Goal: Task Accomplishment & Management: Manage account settings

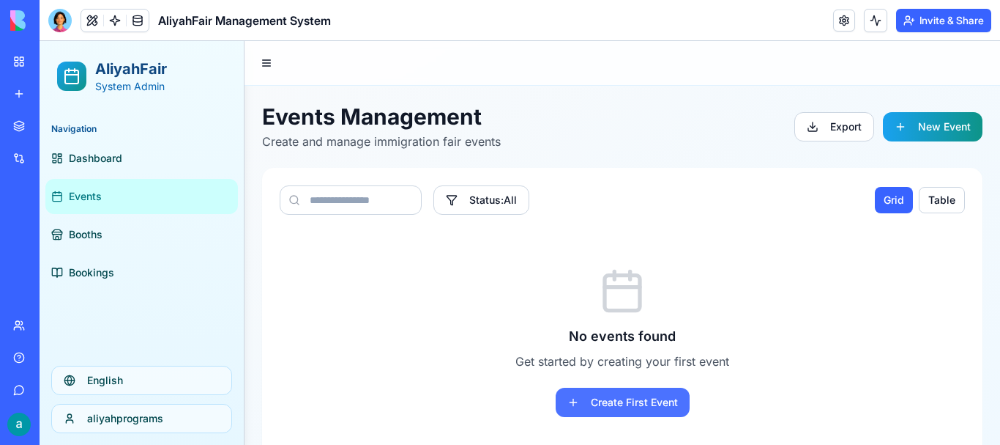
click at [595, 395] on button "Create First Event" at bounding box center [623, 401] width 134 height 29
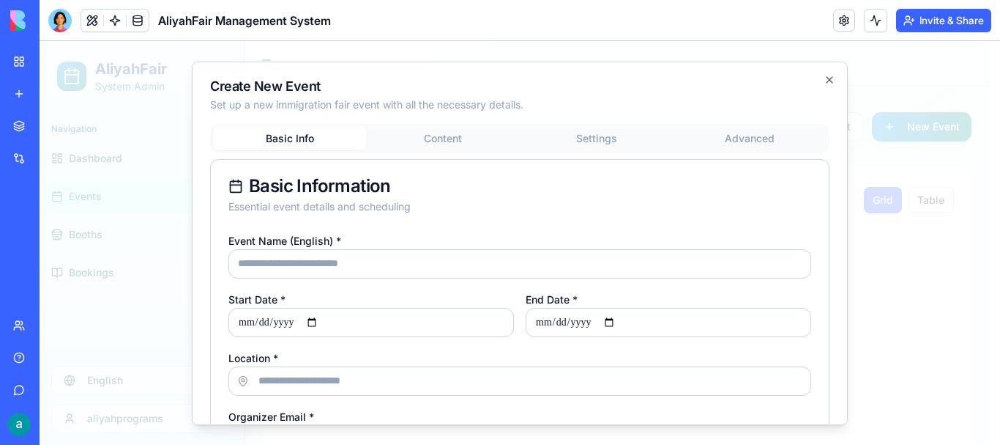
click at [451, 146] on button "Content" at bounding box center [444, 138] width 154 height 23
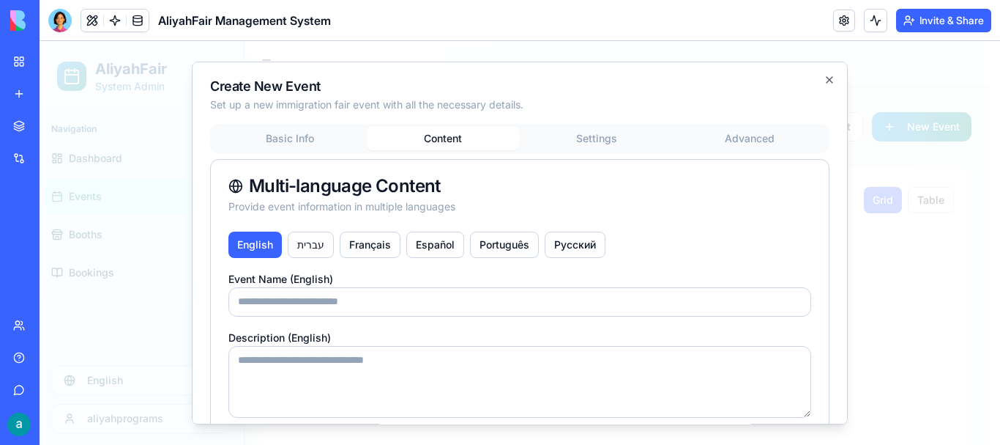
click at [606, 134] on button "Settings" at bounding box center [597, 138] width 154 height 23
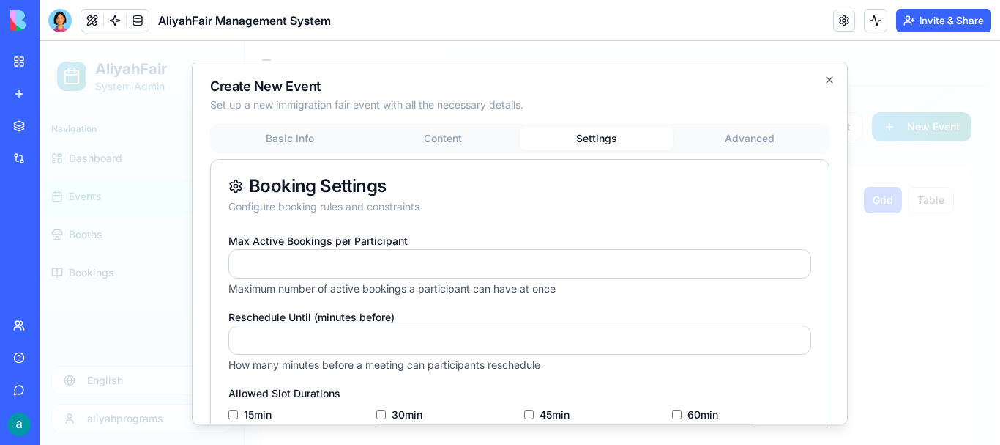
click at [759, 142] on button "Advanced" at bounding box center [751, 138] width 154 height 23
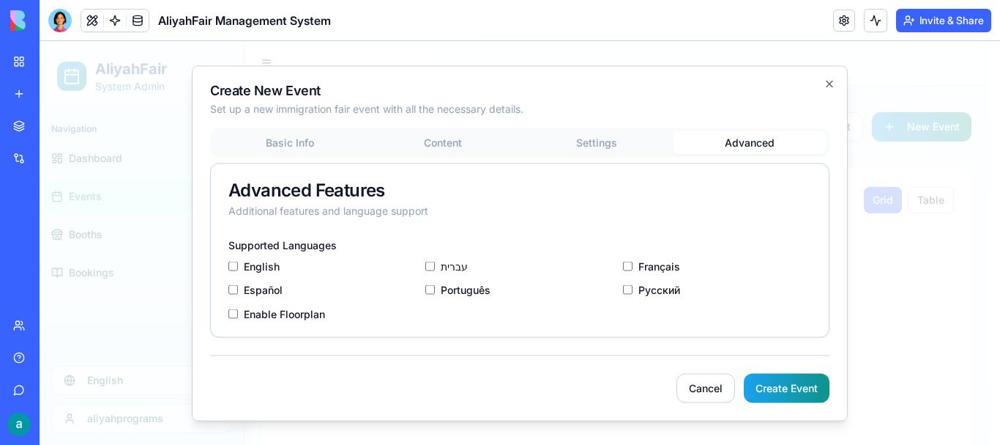
click at [296, 316] on label "Enable Floorplan" at bounding box center [284, 313] width 81 height 10
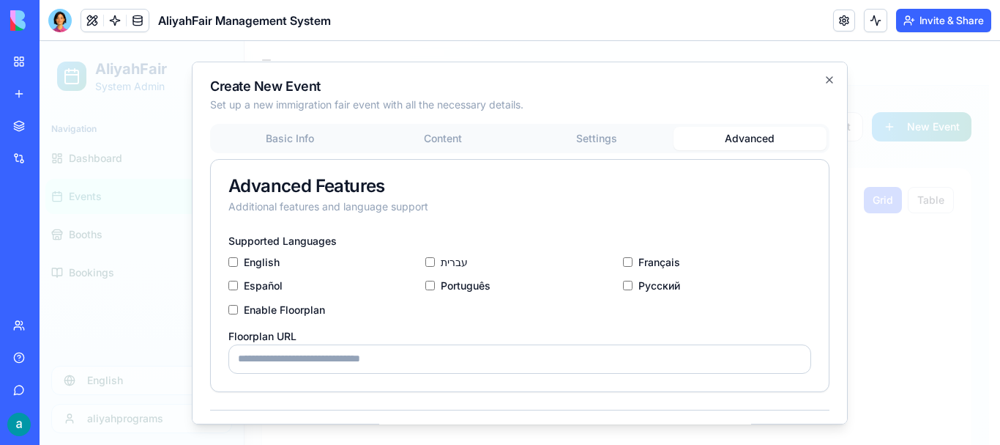
click at [245, 311] on label "Enable Floorplan" at bounding box center [284, 310] width 81 height 10
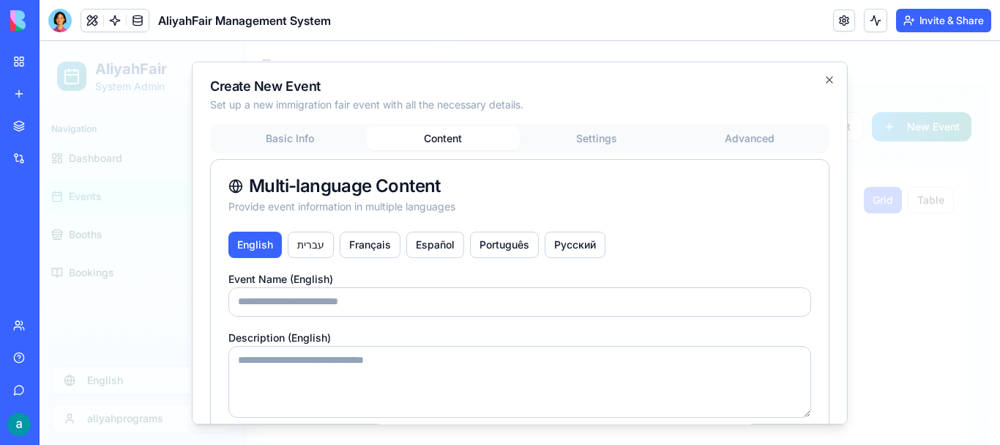
click at [477, 145] on button "Content" at bounding box center [444, 138] width 154 height 23
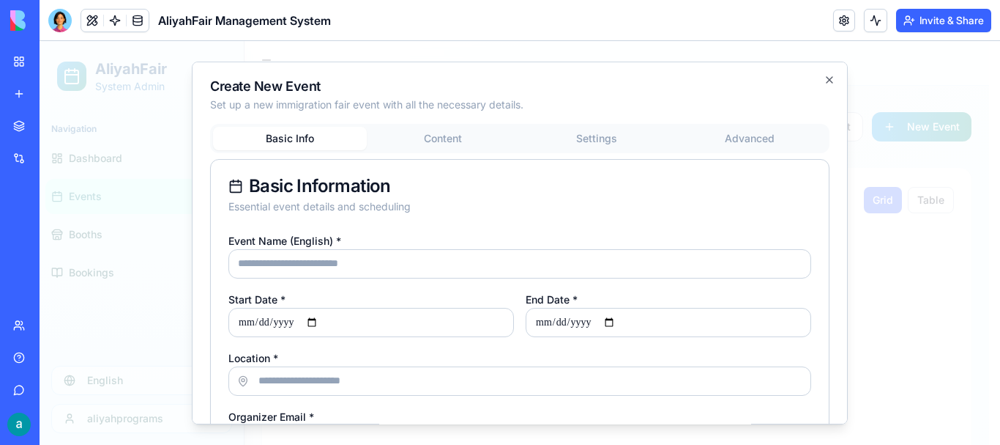
click at [285, 139] on button "Basic Info" at bounding box center [290, 138] width 154 height 23
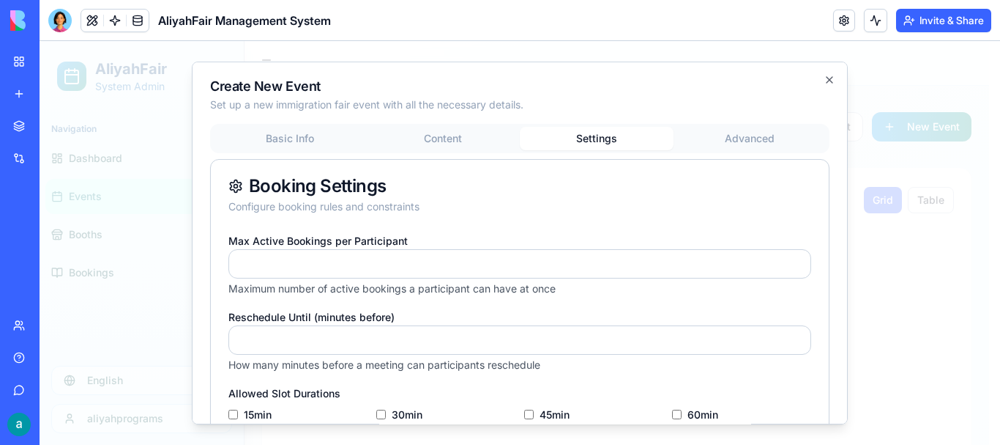
click at [567, 136] on button "Settings" at bounding box center [597, 138] width 154 height 23
click at [824, 80] on icon "button" at bounding box center [830, 80] width 12 height 12
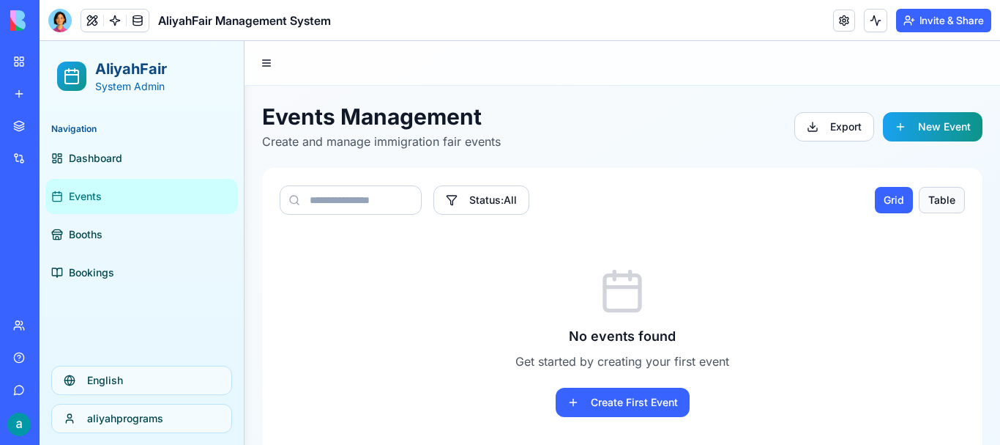
click at [924, 198] on button "Table" at bounding box center [942, 200] width 46 height 26
click at [875, 206] on button "Grid" at bounding box center [895, 200] width 40 height 26
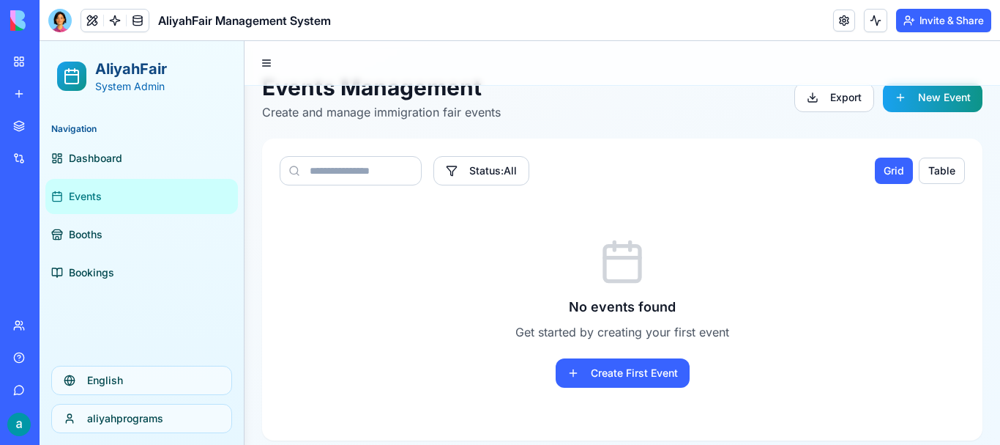
scroll to position [42, 0]
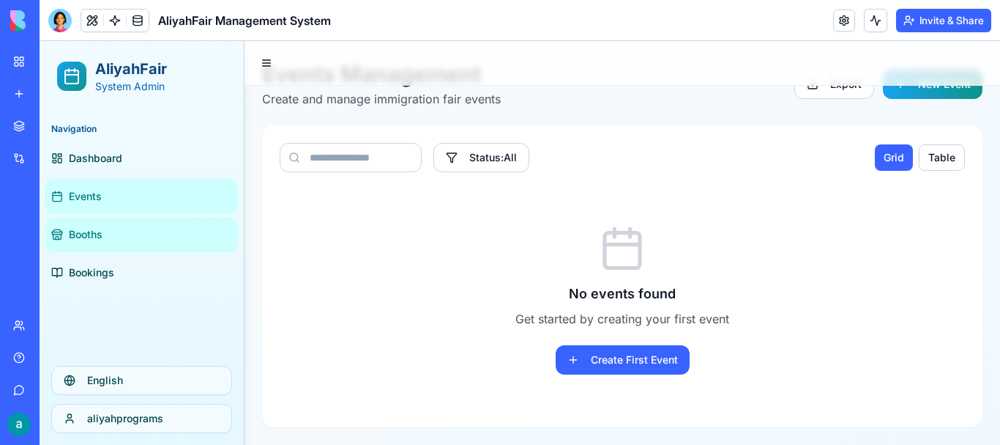
click at [83, 245] on link "Booths" at bounding box center [141, 234] width 193 height 35
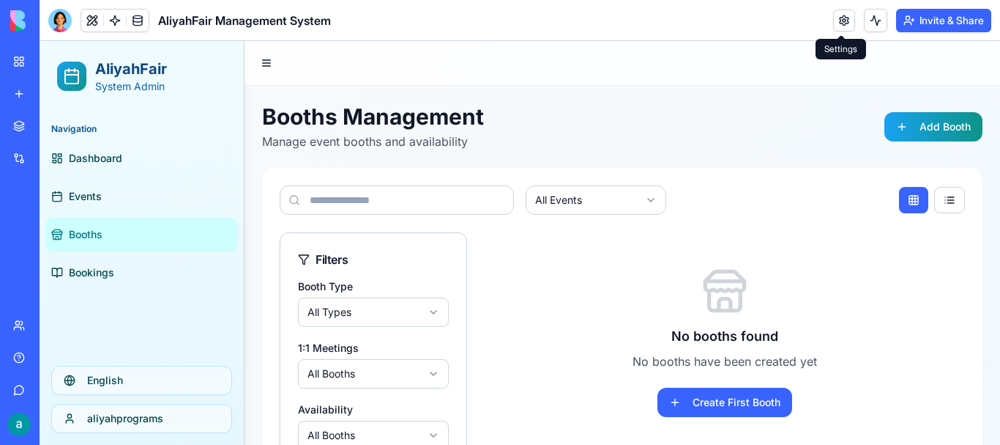
click at [838, 26] on link at bounding box center [844, 21] width 22 height 22
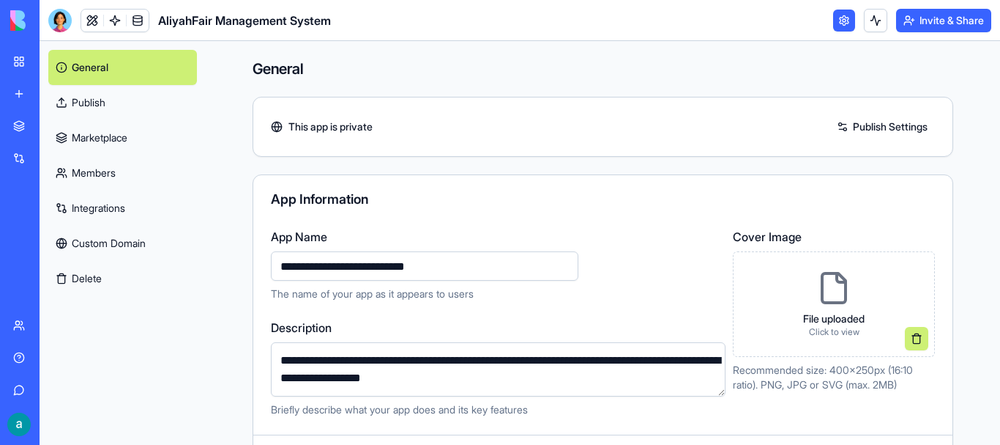
click at [152, 133] on link "Marketplace" at bounding box center [122, 137] width 149 height 35
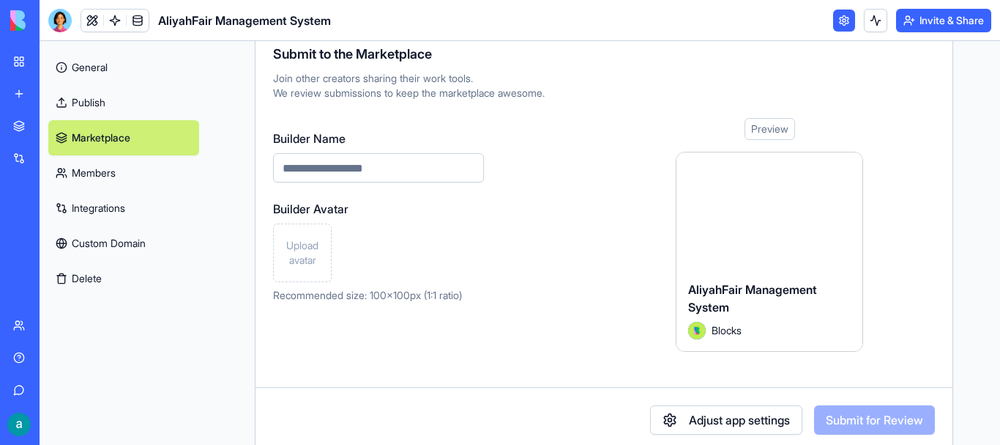
scroll to position [93, 0]
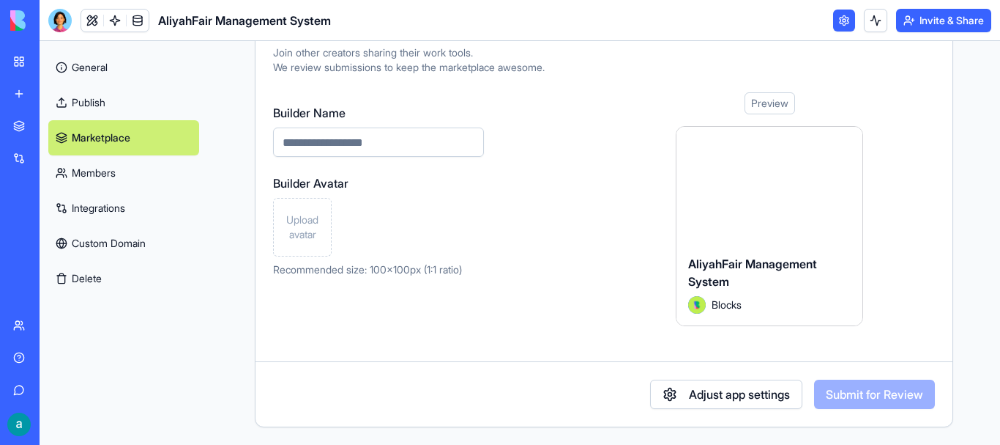
click at [106, 64] on link "General" at bounding box center [123, 67] width 151 height 35
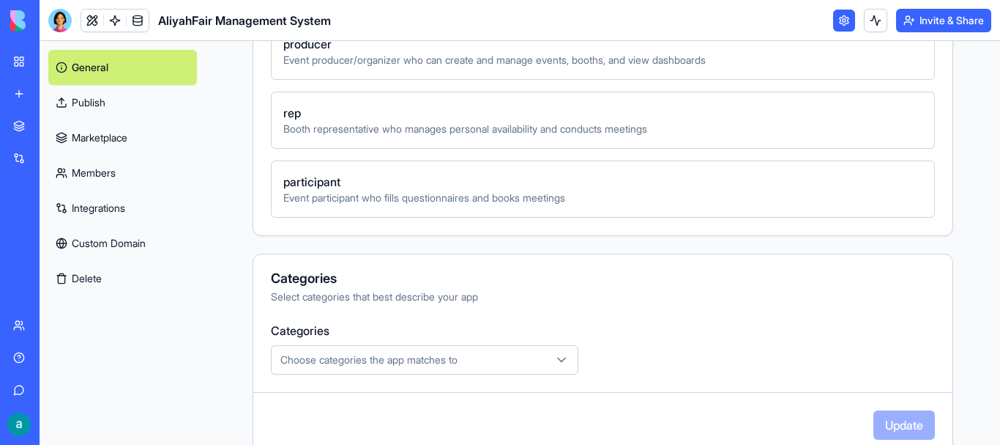
scroll to position [606, 0]
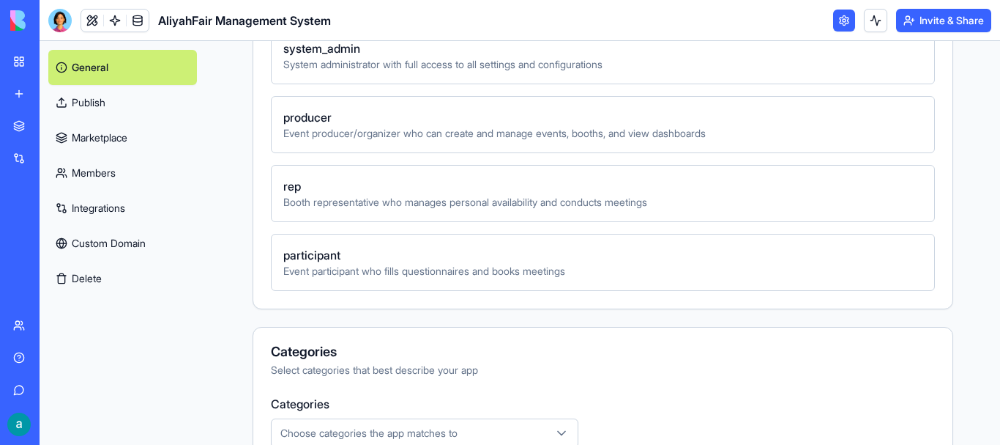
click at [382, 210] on div "rep Booth representative who manages personal availability and conducts meetings" at bounding box center [603, 193] width 664 height 57
click at [400, 187] on span "rep" at bounding box center [602, 186] width 639 height 18
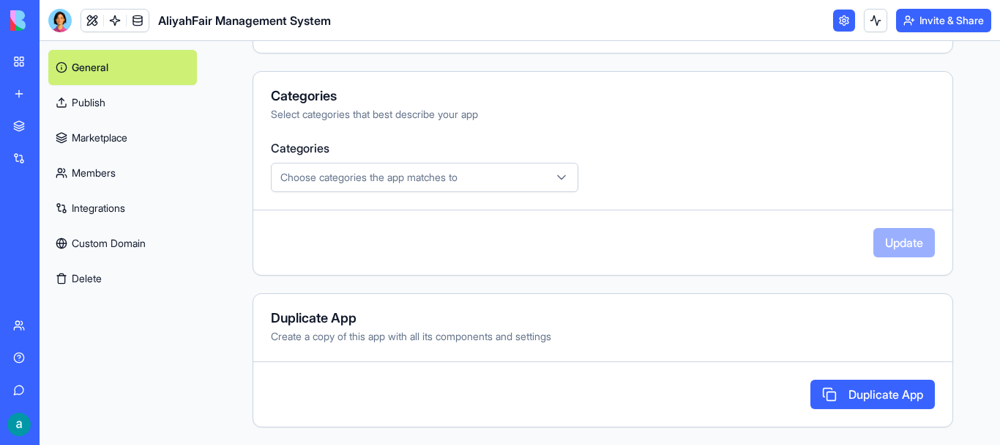
click at [405, 185] on button "Choose categories the app matches to" at bounding box center [425, 177] width 308 height 29
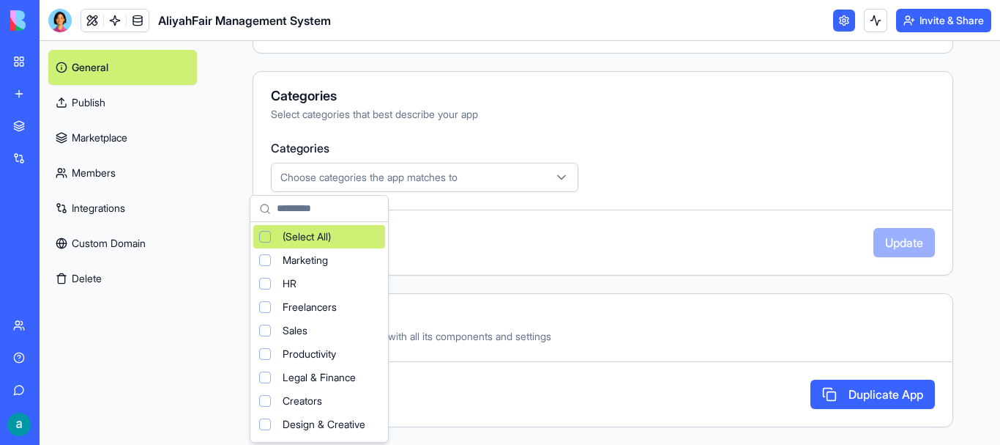
click at [405, 185] on html "**********" at bounding box center [500, 222] width 1000 height 445
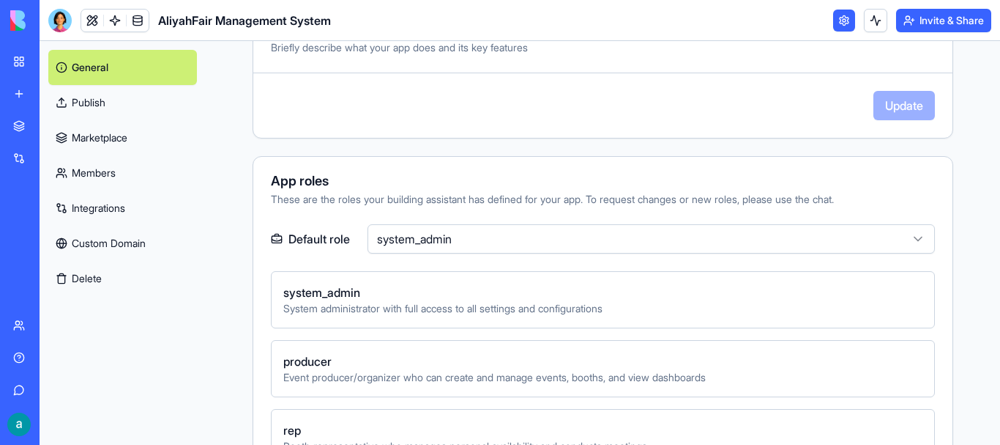
scroll to position [349, 0]
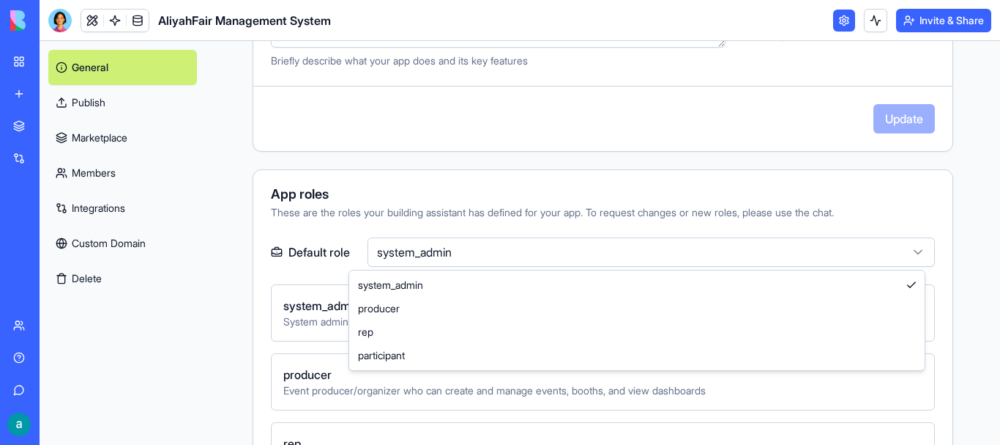
click at [633, 244] on html "**********" at bounding box center [500, 222] width 1000 height 445
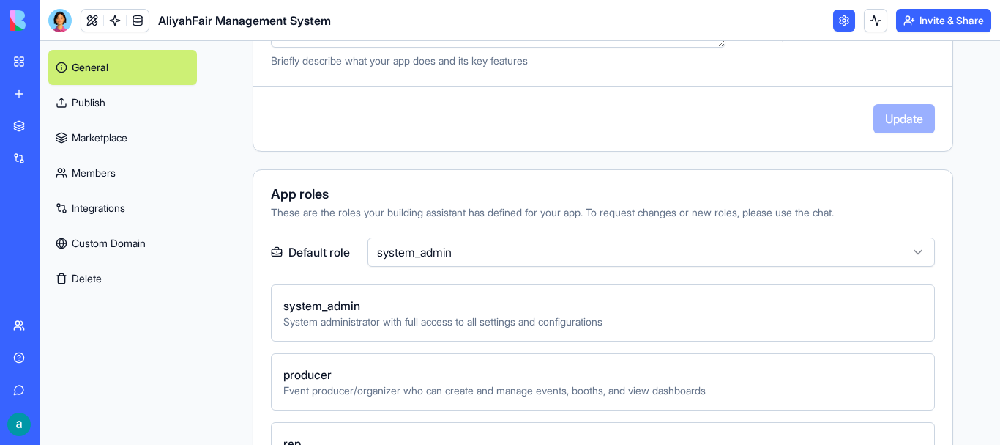
click at [633, 244] on html "**********" at bounding box center [500, 222] width 1000 height 445
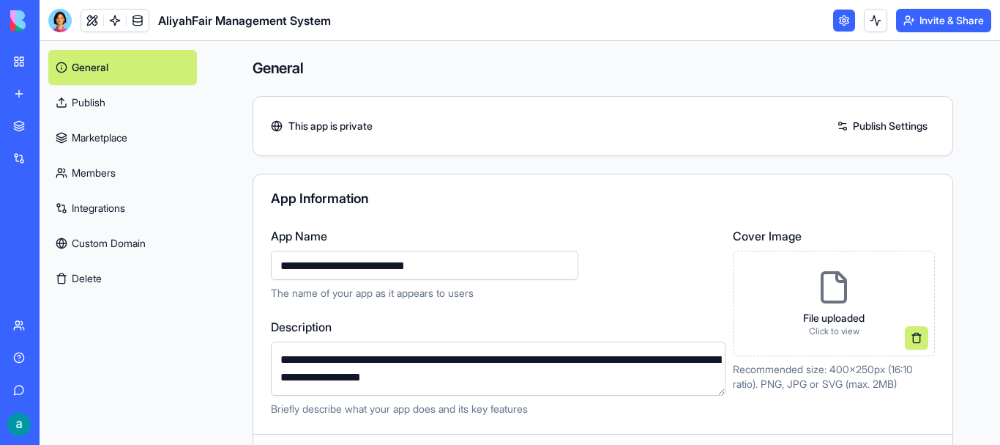
scroll to position [0, 0]
click at [145, 27] on link at bounding box center [138, 21] width 22 height 22
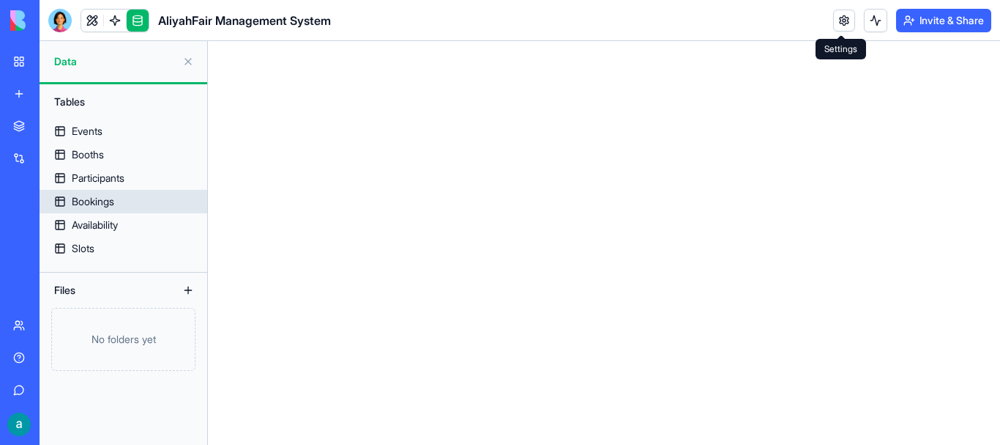
click at [157, 193] on link "Bookings" at bounding box center [124, 201] width 168 height 23
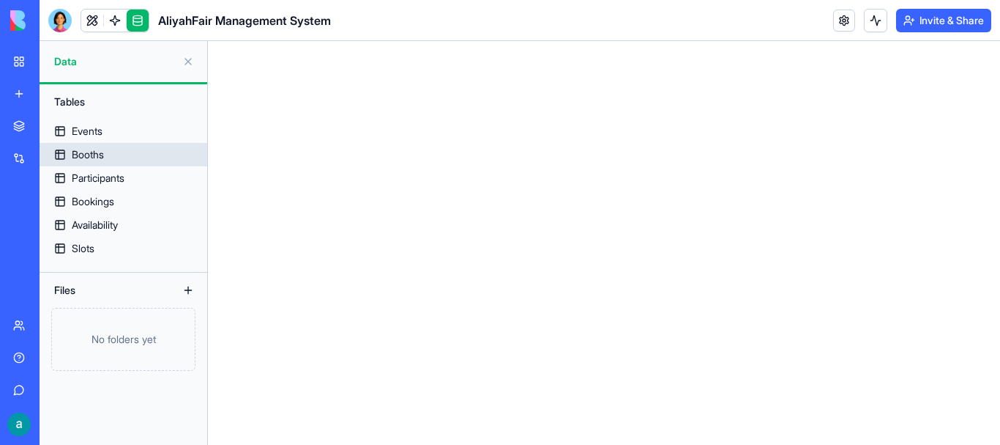
click at [153, 155] on link "Booths" at bounding box center [124, 154] width 168 height 23
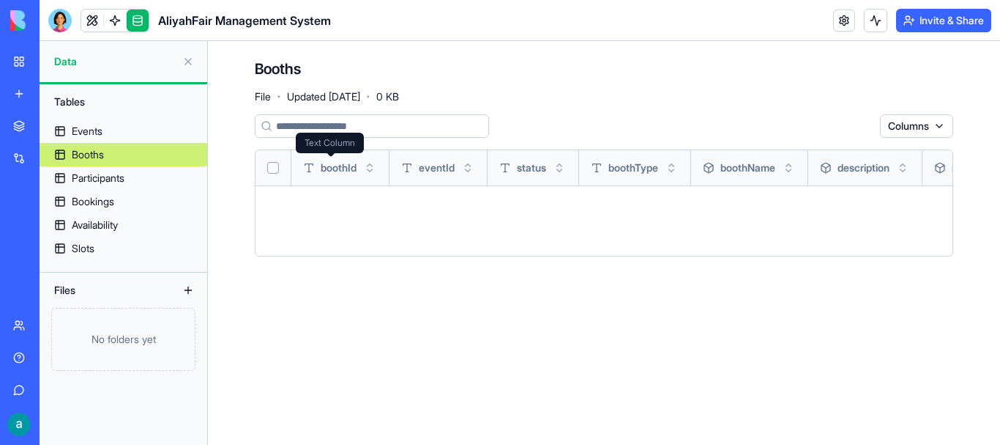
click at [311, 164] on icon at bounding box center [309, 163] width 8 height 1
click at [428, 169] on span "eventId" at bounding box center [437, 167] width 36 height 15
click at [100, 247] on link "Slots" at bounding box center [124, 248] width 168 height 23
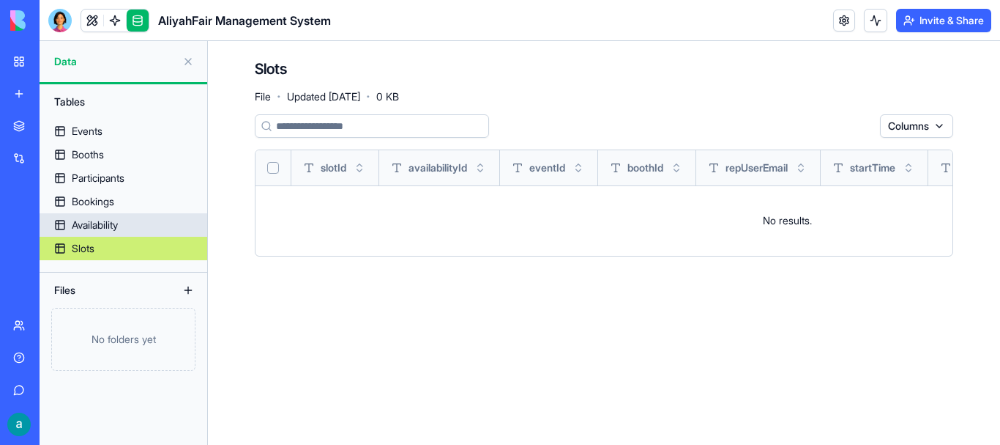
click at [101, 215] on link "Availability" at bounding box center [124, 224] width 168 height 23
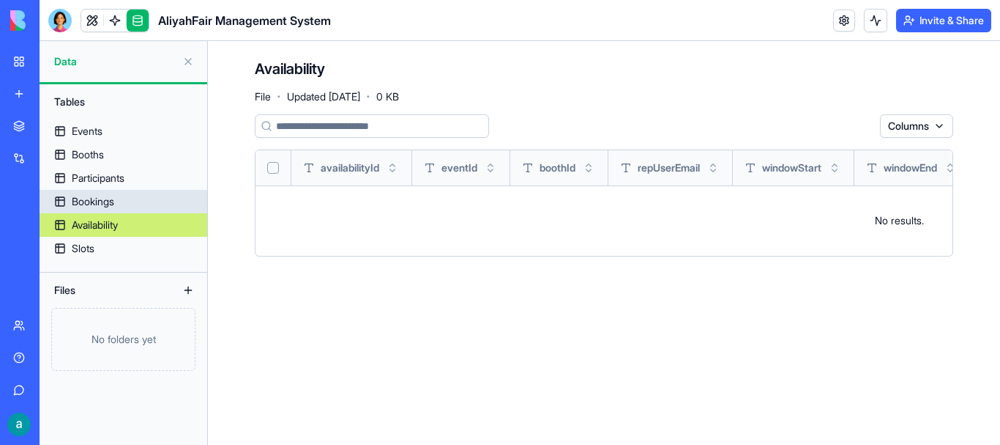
click at [106, 205] on div "Bookings" at bounding box center [93, 201] width 42 height 15
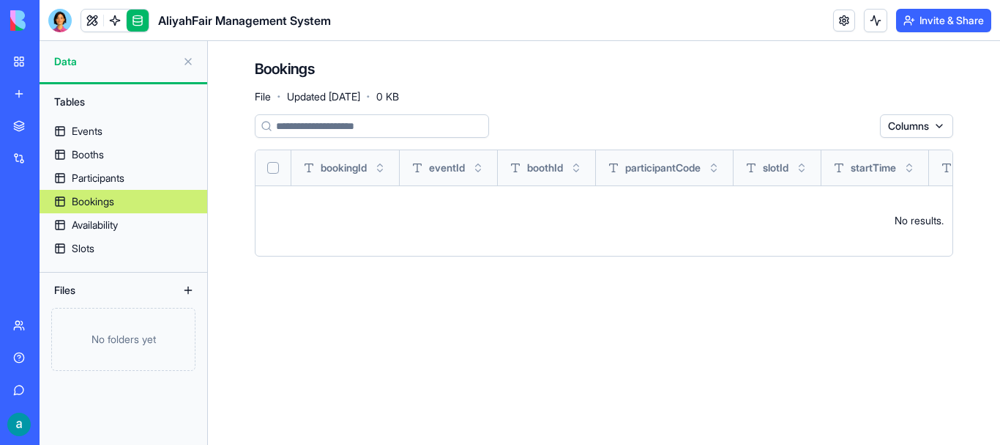
click at [808, 168] on button "Toggle sort" at bounding box center [802, 167] width 15 height 15
click at [898, 175] on th "startTime" at bounding box center [876, 167] width 108 height 35
click at [118, 146] on link "Booths" at bounding box center [124, 154] width 168 height 23
click at [899, 119] on html "BETA My Workspace New app Marketplace Integrations Recent Client Notes Tracker …" at bounding box center [500, 222] width 1000 height 445
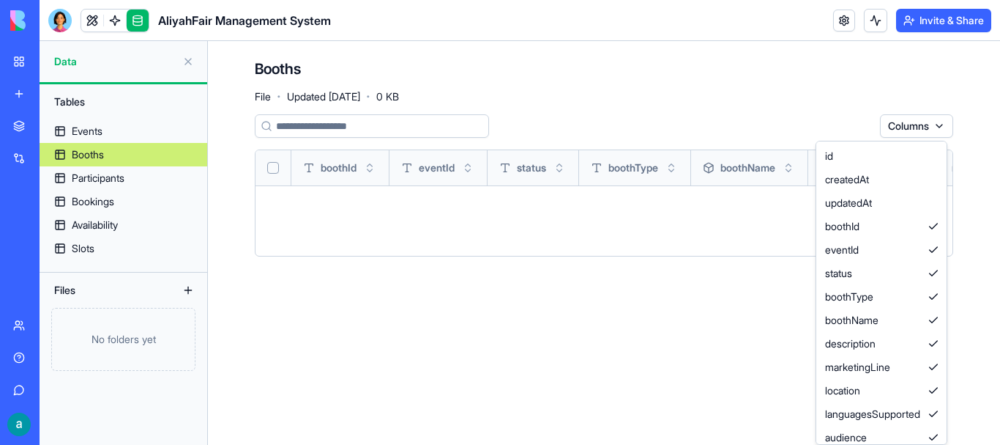
click at [899, 119] on html "BETA My Workspace New app Marketplace Integrations Recent Client Notes Tracker …" at bounding box center [500, 222] width 1000 height 445
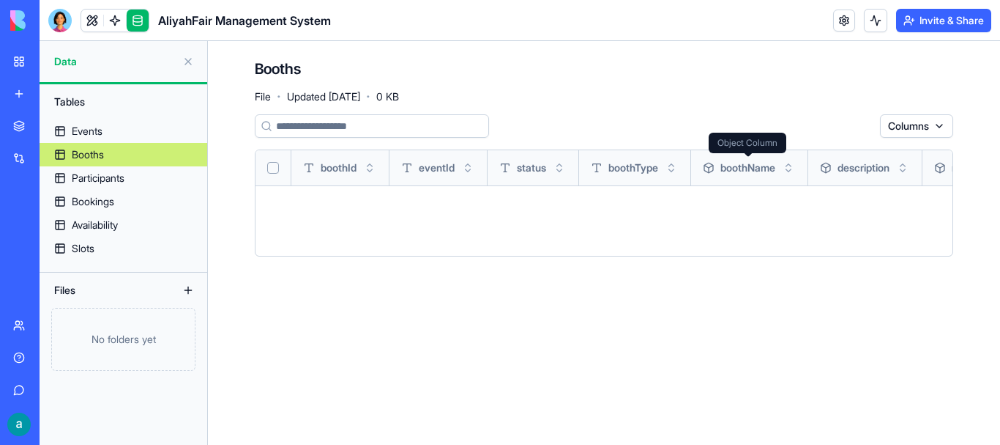
click at [776, 165] on span "boothName" at bounding box center [748, 167] width 55 height 15
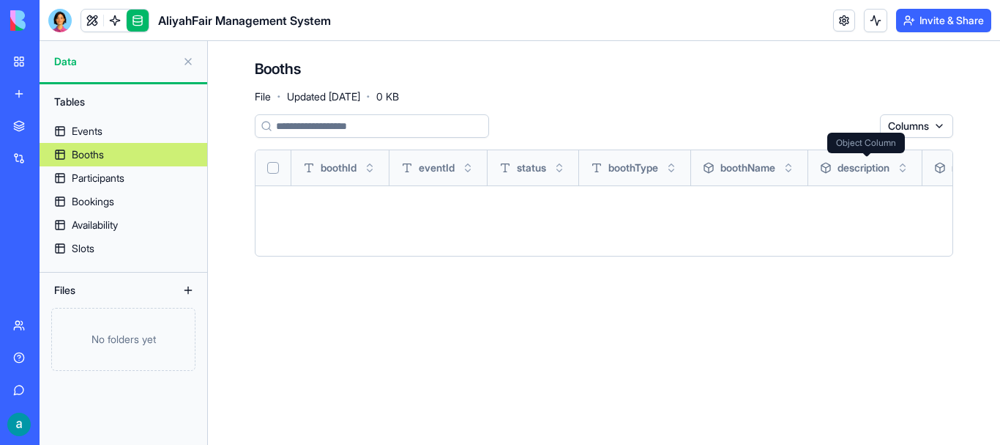
click at [870, 171] on span "description" at bounding box center [864, 167] width 52 height 15
click at [910, 171] on button "Toggle sort" at bounding box center [903, 167] width 15 height 15
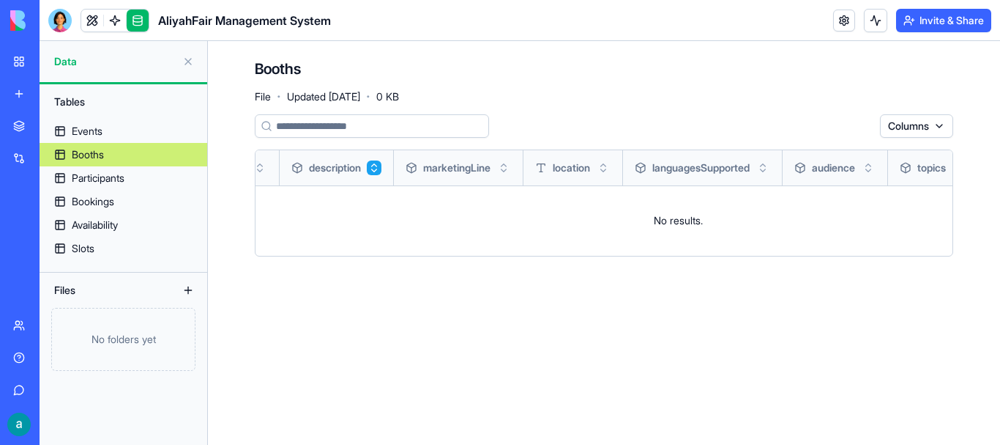
drag, startPoint x: 894, startPoint y: 193, endPoint x: 922, endPoint y: 189, distance: 28.2
click at [605, 168] on button "Toggle sort" at bounding box center [597, 167] width 15 height 15
click at [583, 170] on span "location" at bounding box center [565, 167] width 37 height 15
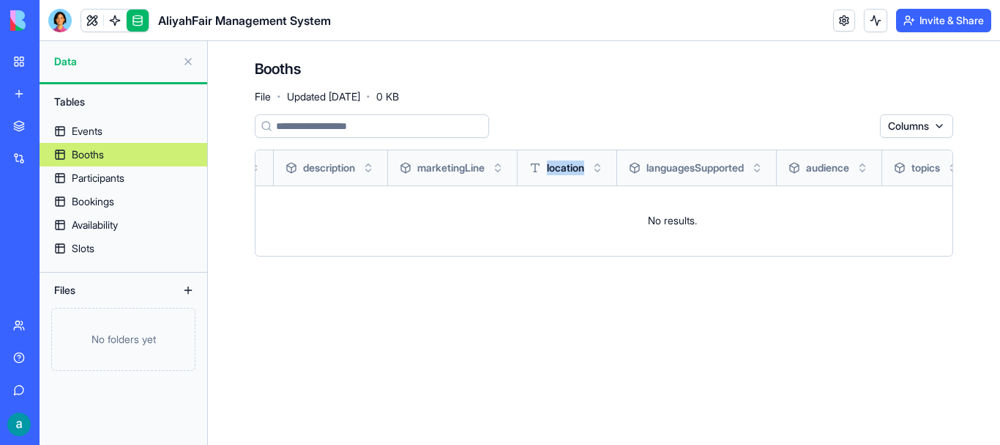
click at [583, 170] on span "location" at bounding box center [565, 167] width 37 height 15
click at [804, 182] on th "audience" at bounding box center [829, 167] width 105 height 35
click at [870, 165] on button "Toggle sort" at bounding box center [862, 167] width 15 height 15
click at [910, 227] on td "No results." at bounding box center [672, 220] width 1903 height 70
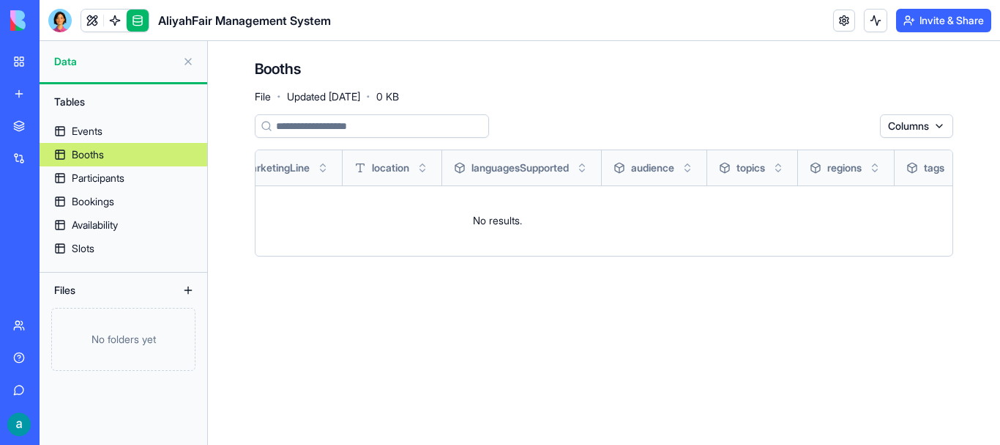
drag, startPoint x: 910, startPoint y: 227, endPoint x: 947, endPoint y: 228, distance: 36.6
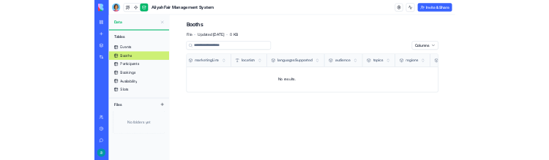
scroll to position [0, 0]
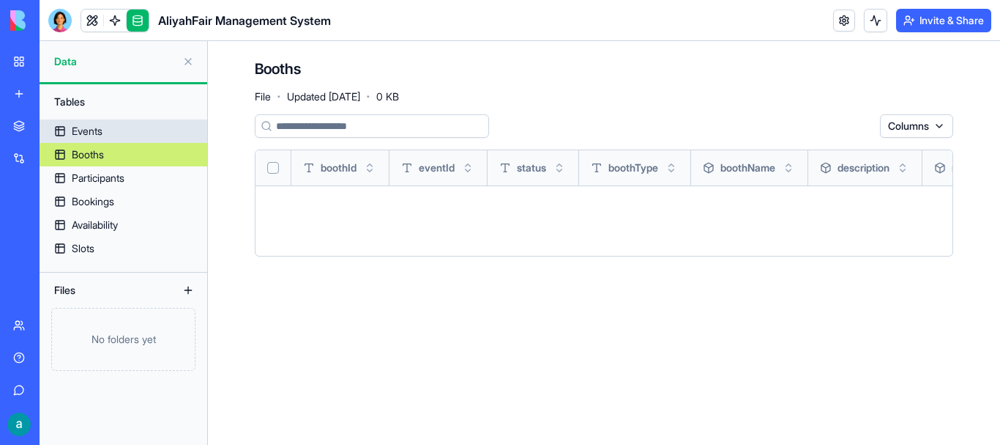
click at [88, 122] on link "Events" at bounding box center [124, 130] width 168 height 23
